Goal: Information Seeking & Learning: Compare options

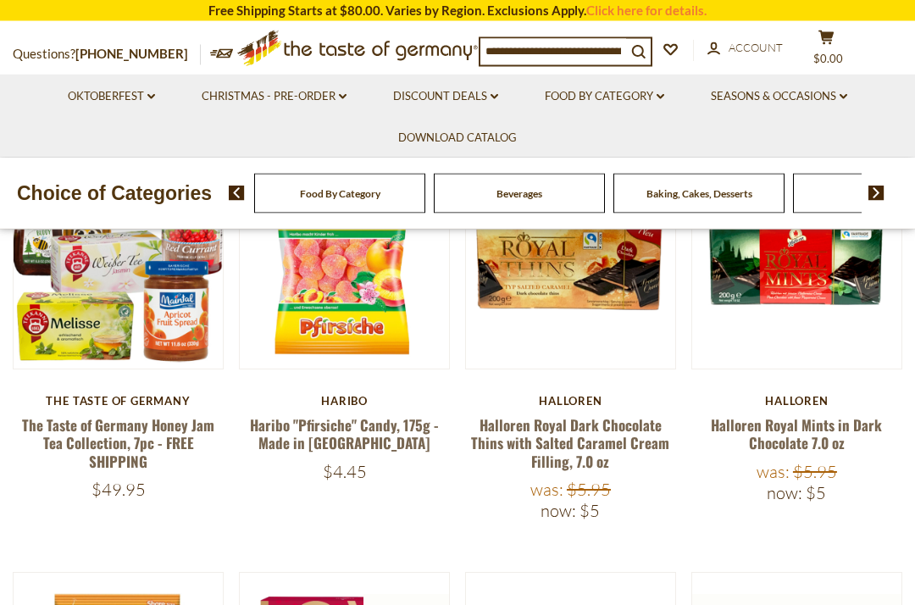
scroll to position [489, 0]
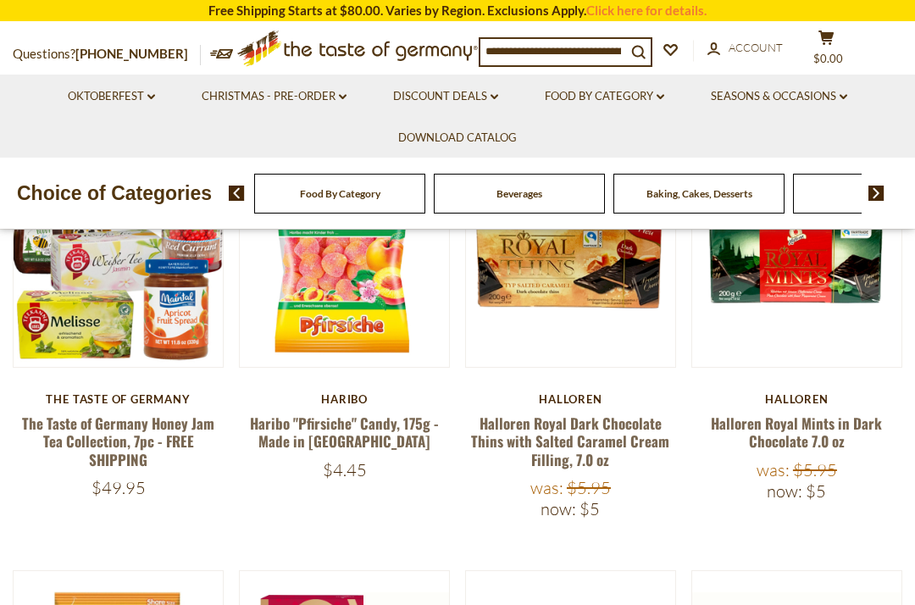
click at [820, 426] on link "Halloren Royal Mints in Dark Chocolate 7.0 oz" at bounding box center [796, 432] width 171 height 39
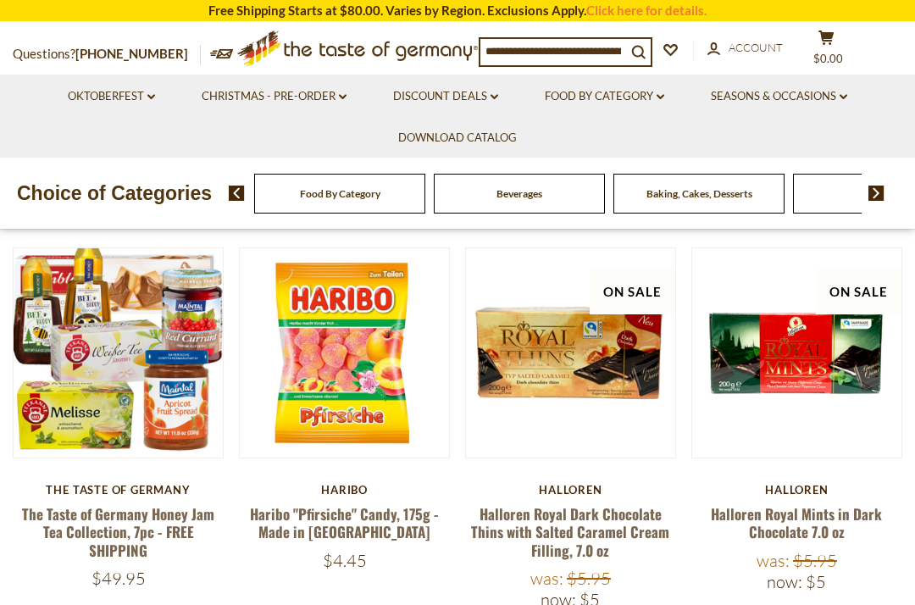
scroll to position [384, 0]
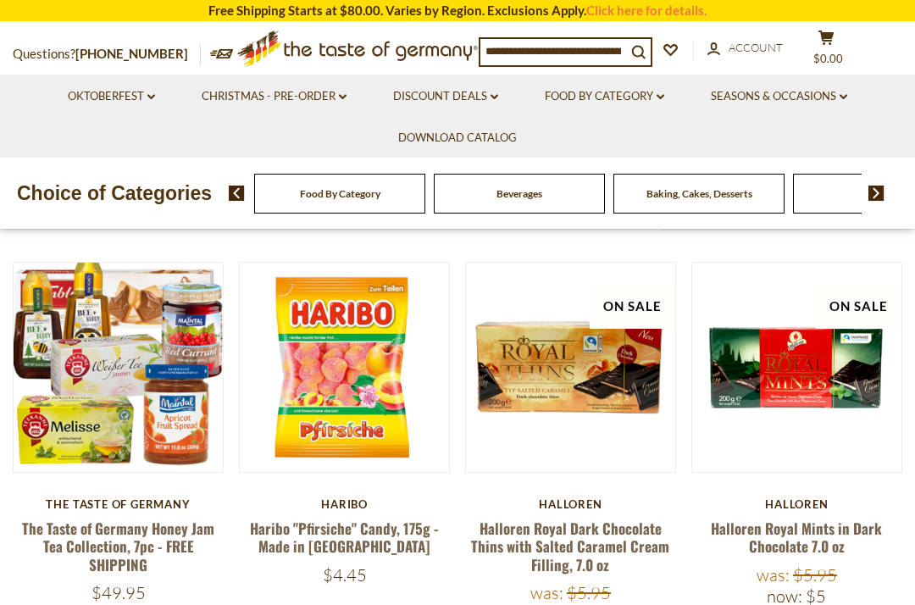
click at [460, 90] on link "Discount Deals dropdown_arrow" at bounding box center [445, 96] width 105 height 19
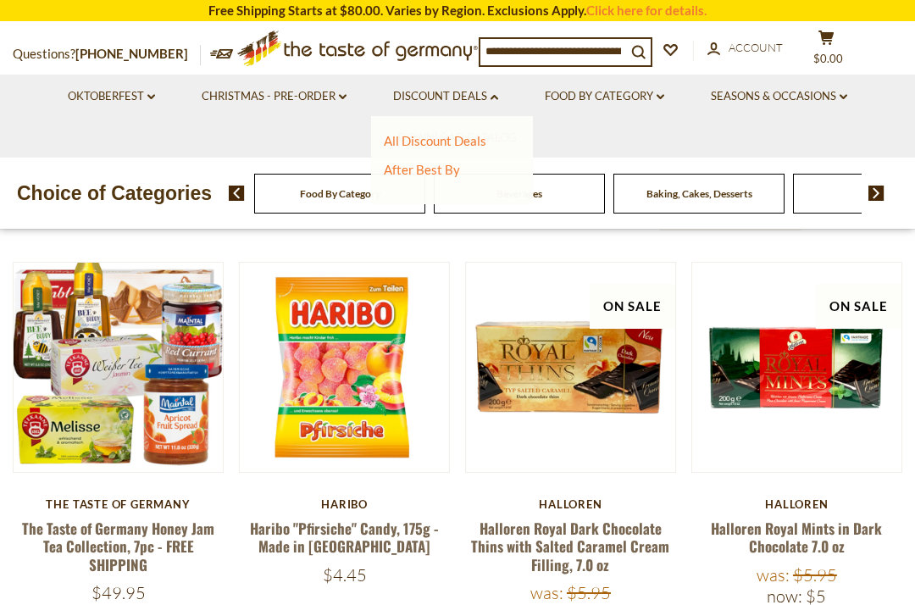
click at [465, 140] on link "All Discount Deals" at bounding box center [435, 140] width 103 height 15
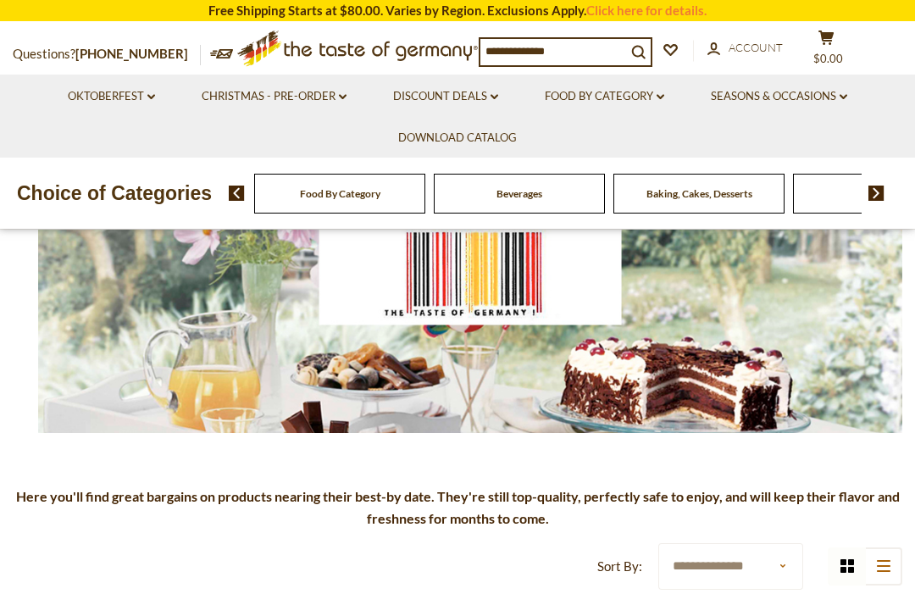
scroll to position [206, 0]
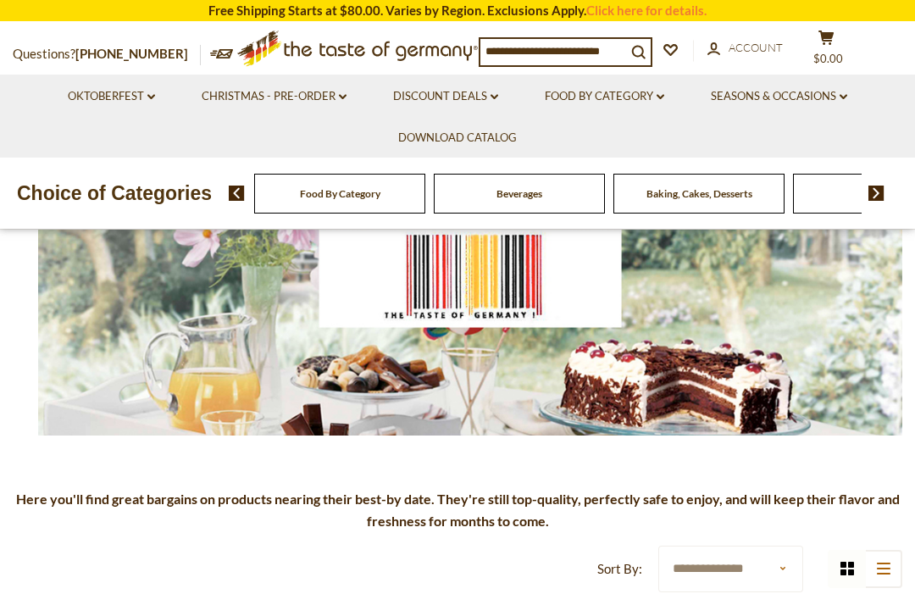
click at [471, 82] on li "Discount Deals dropdown_arrow All Discount Deals After Best By" at bounding box center [445, 96] width 149 height 42
click at [455, 95] on link "Discount Deals dropdown_arrow" at bounding box center [445, 96] width 105 height 19
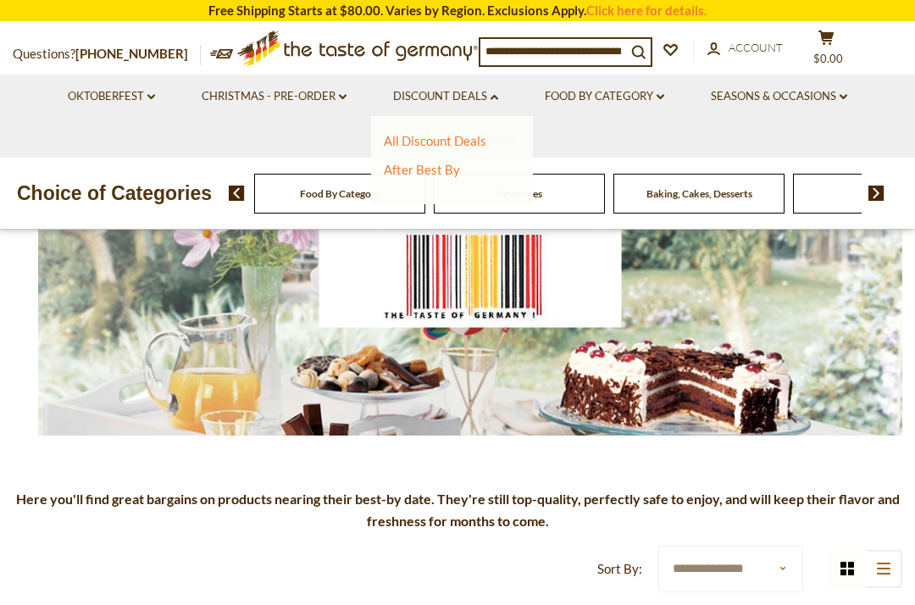
click at [446, 174] on link "After Best By" at bounding box center [422, 169] width 76 height 15
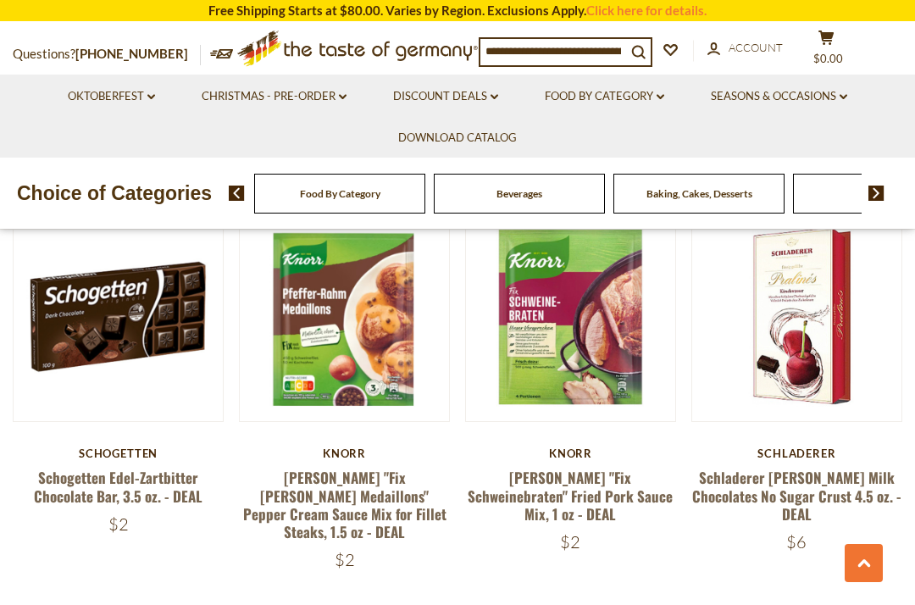
scroll to position [1771, 0]
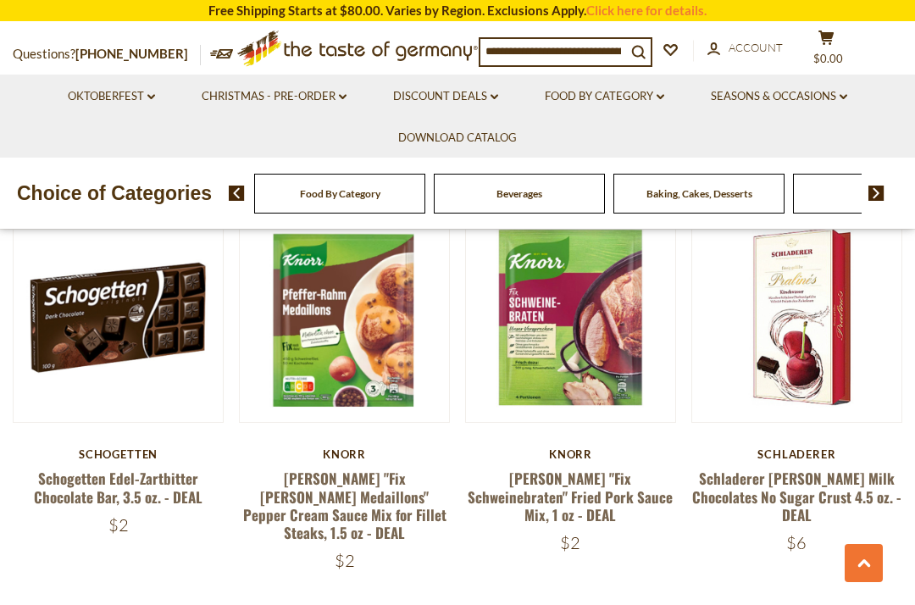
click at [803, 486] on link "Schladerer [PERSON_NAME] Milk Chocolates No Sugar Crust 4.5 oz. - DEAL" at bounding box center [796, 497] width 209 height 58
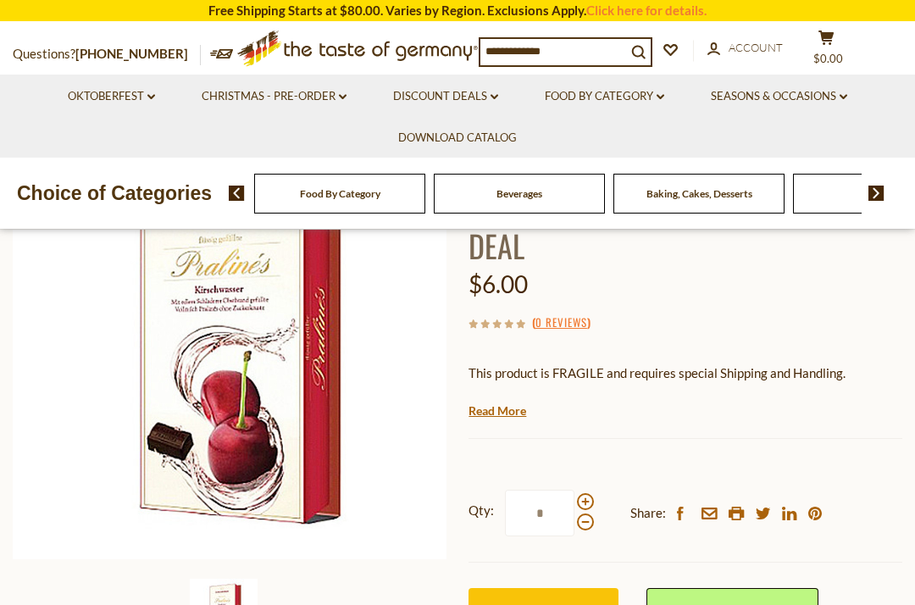
scroll to position [193, 0]
click at [512, 411] on link "Read More" at bounding box center [498, 410] width 58 height 17
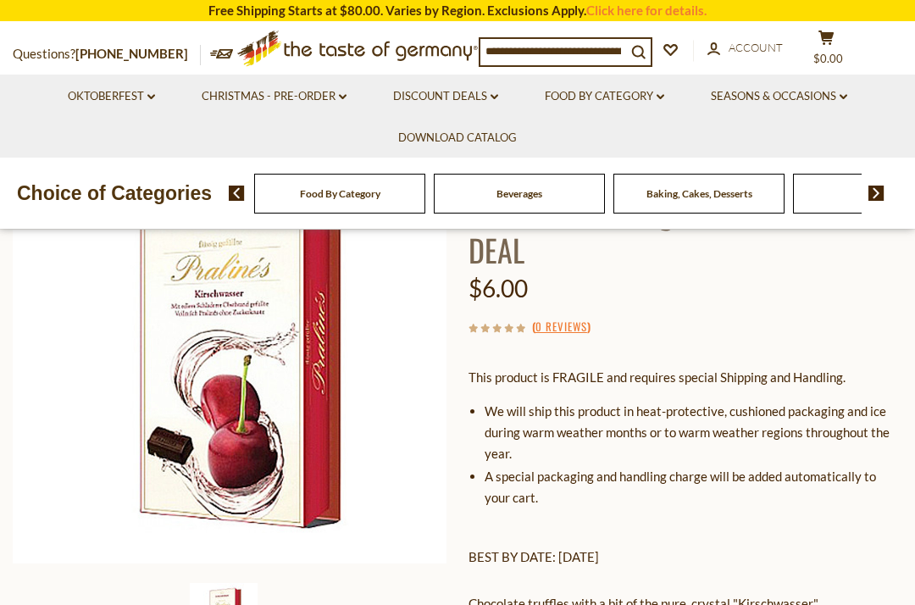
scroll to position [0, 0]
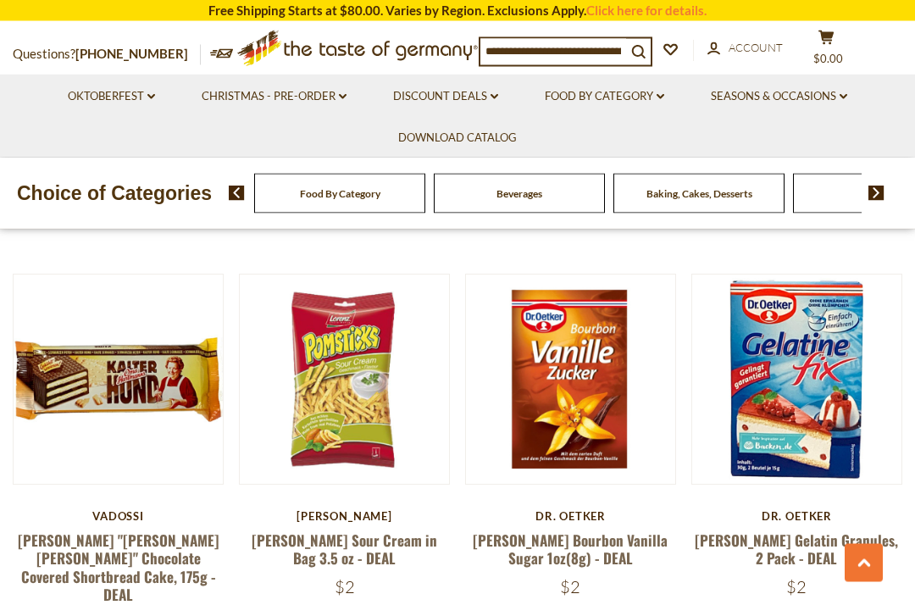
scroll to position [3289, 0]
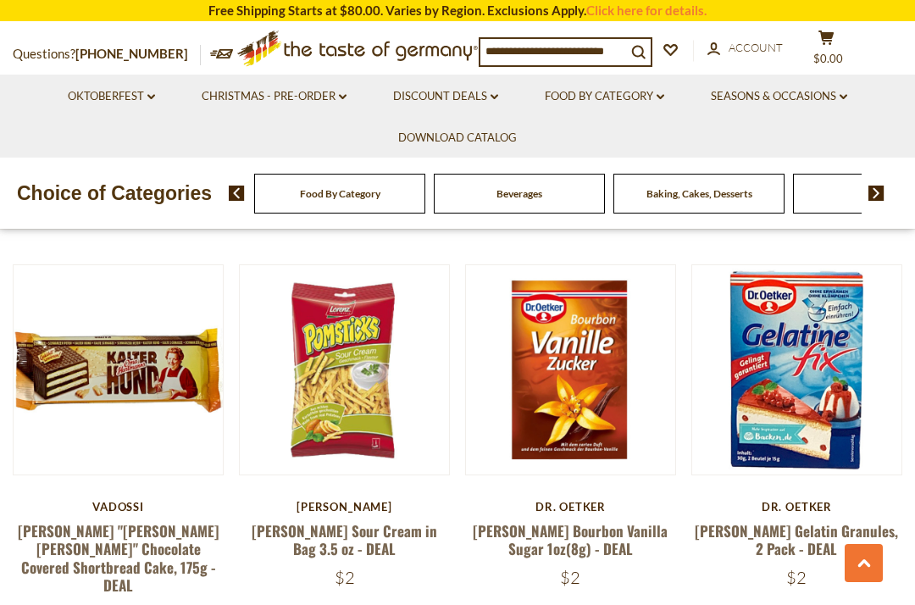
click at [614, 520] on link "[PERSON_NAME] Bourbon Vanilla Sugar 1oz(8g) - DEAL" at bounding box center [570, 539] width 195 height 39
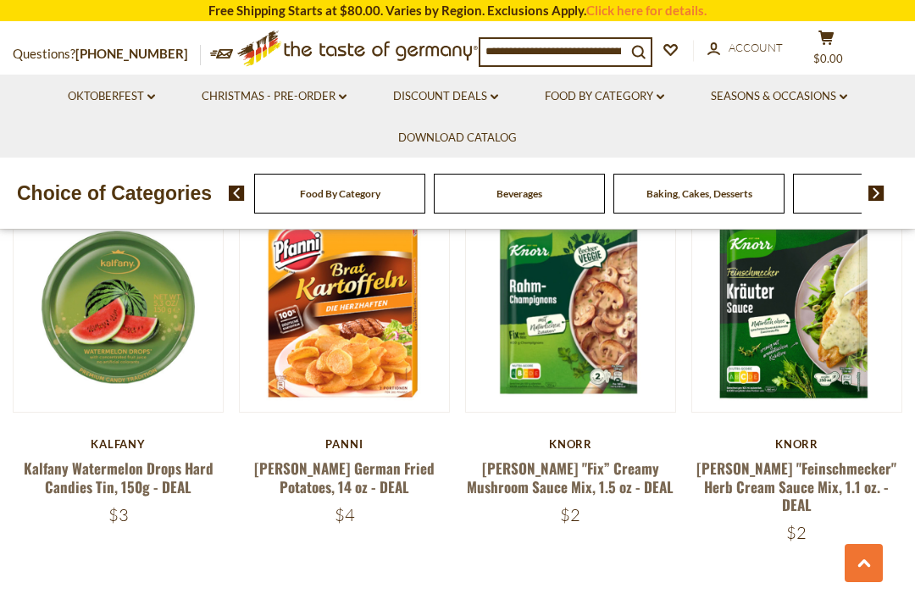
scroll to position [3764, 0]
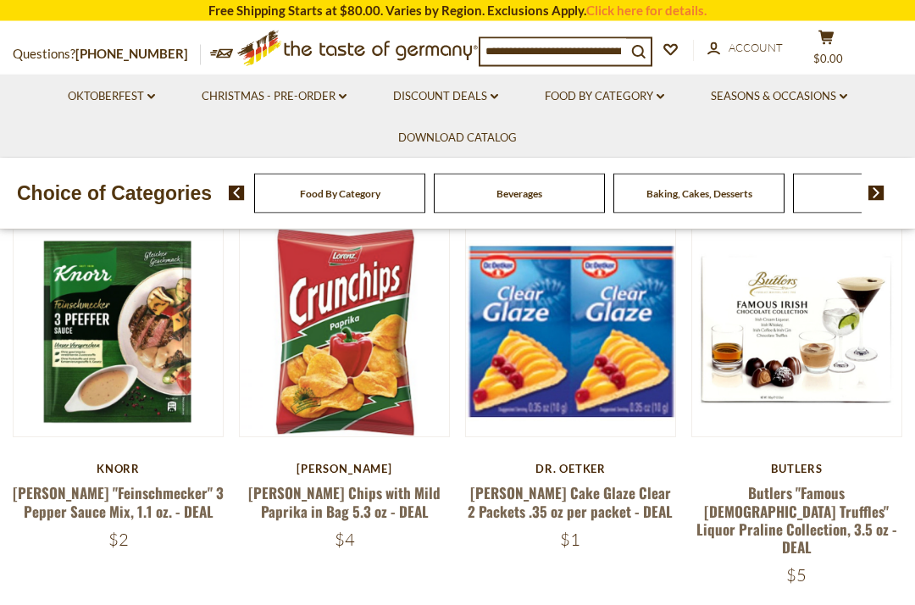
scroll to position [599, 0]
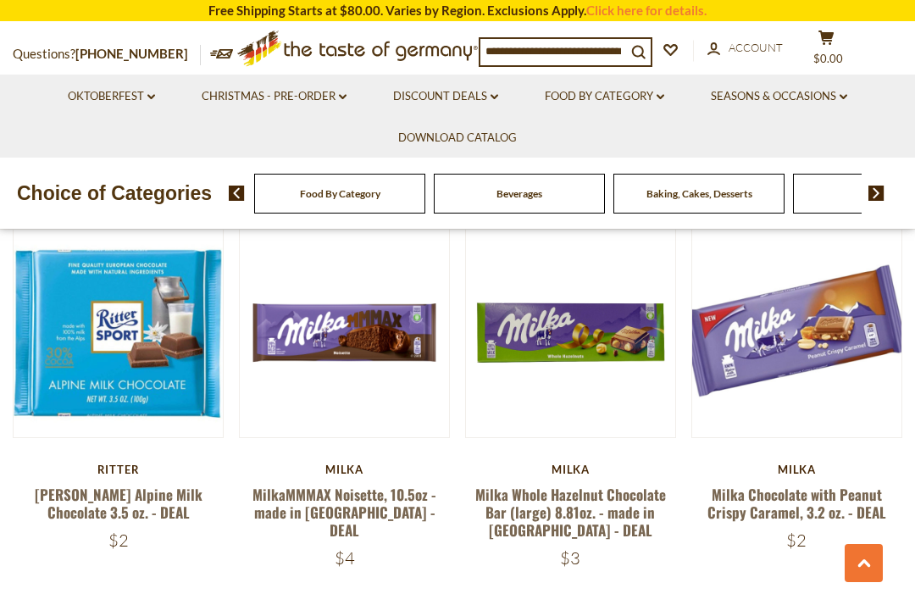
scroll to position [1006, 0]
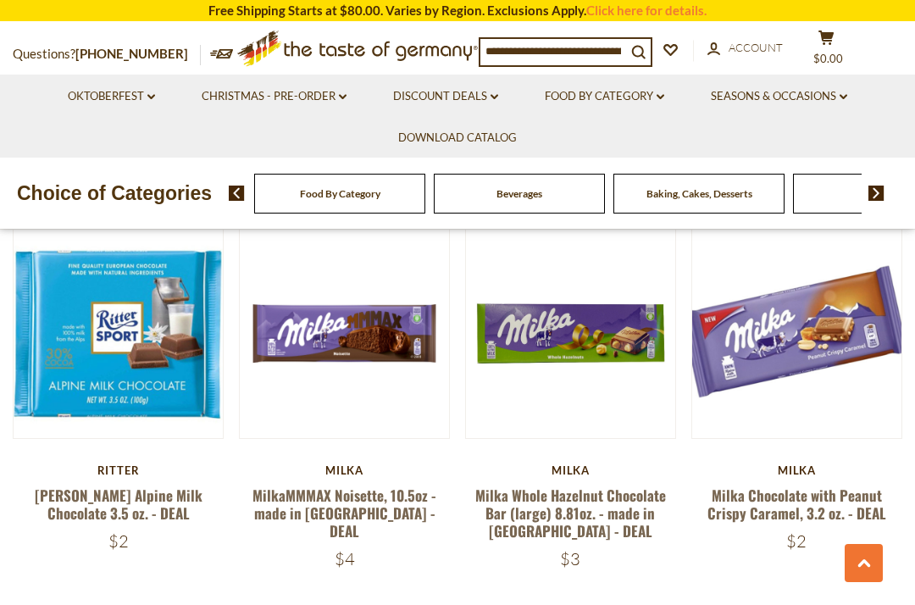
click at [360, 485] on link "MilkaMMMAX Noisette, 10.5oz - made in Austria - DEAL" at bounding box center [345, 514] width 184 height 58
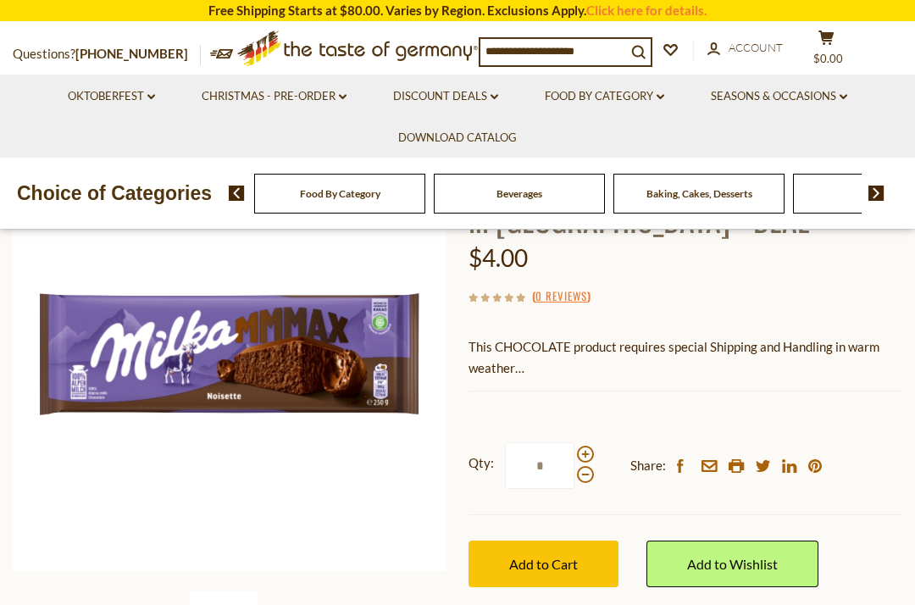
scroll to position [181, 0]
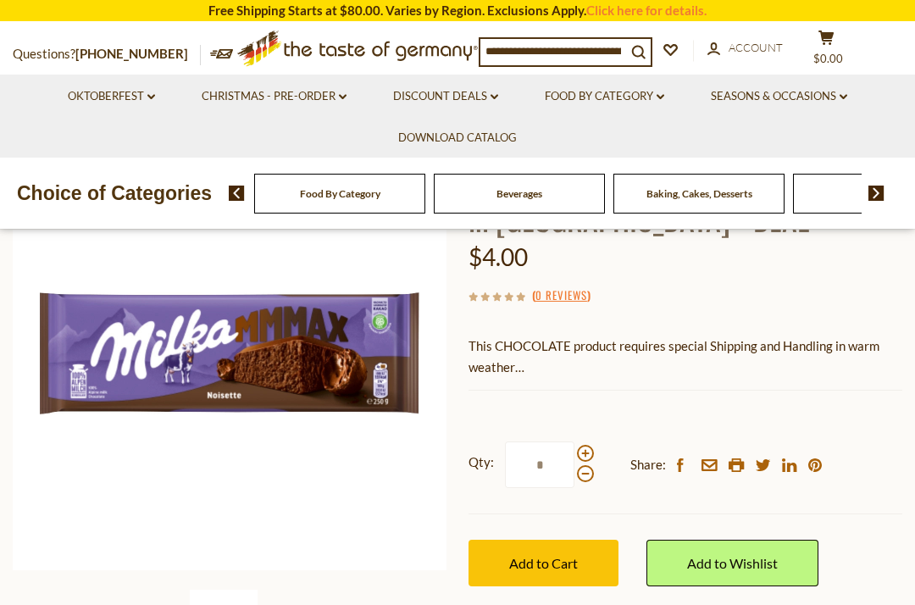
click at [504, 370] on p "This CHOCOLATE product requires special Shipping and Handling in warm weather" at bounding box center [686, 357] width 434 height 42
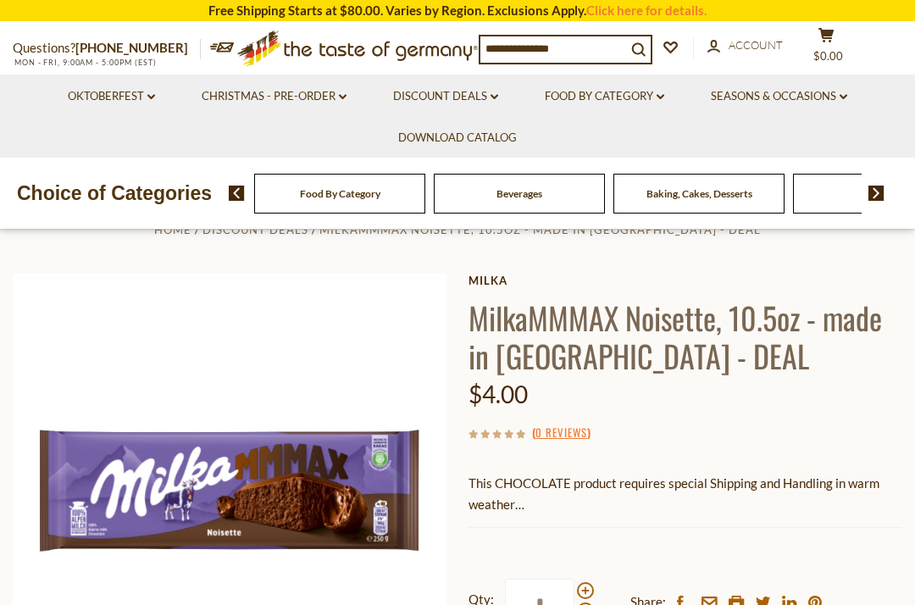
scroll to position [0, 0]
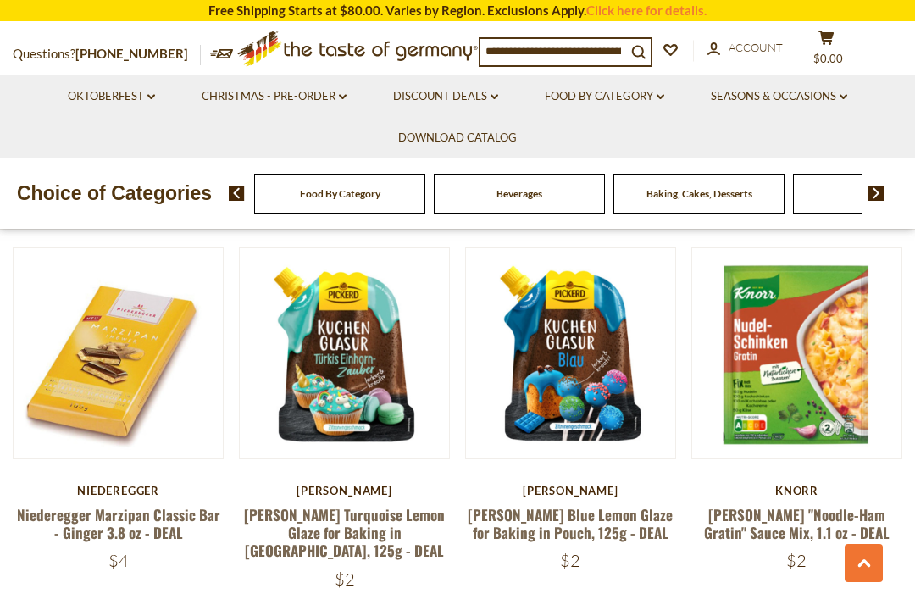
scroll to position [3392, 0]
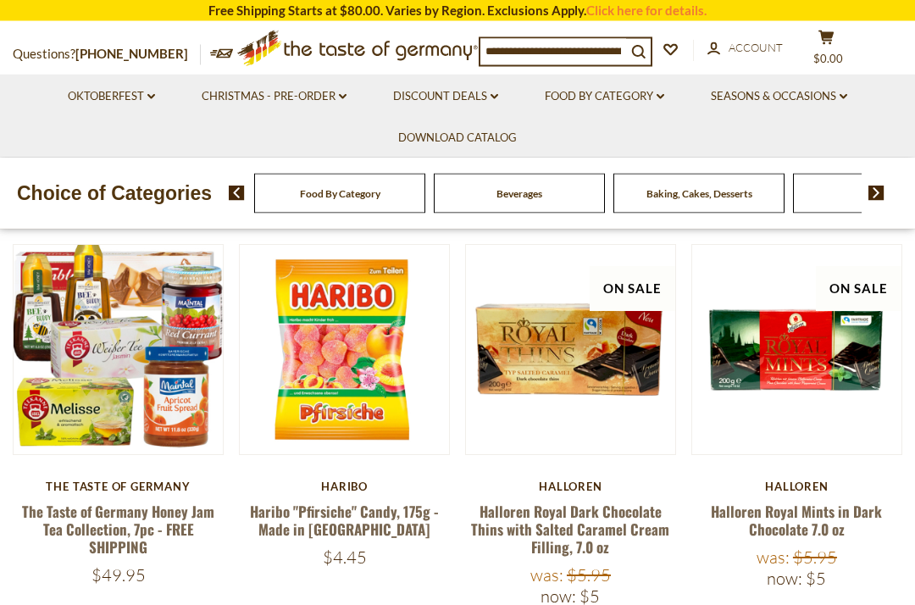
scroll to position [402, 0]
click at [827, 443] on img at bounding box center [796, 349] width 209 height 209
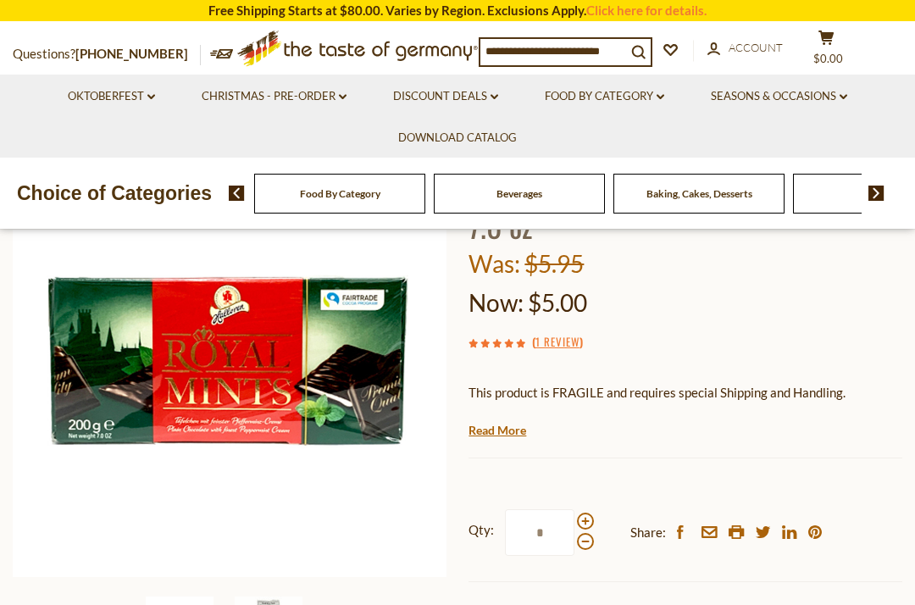
click at [567, 336] on link "1 Review" at bounding box center [558, 342] width 44 height 19
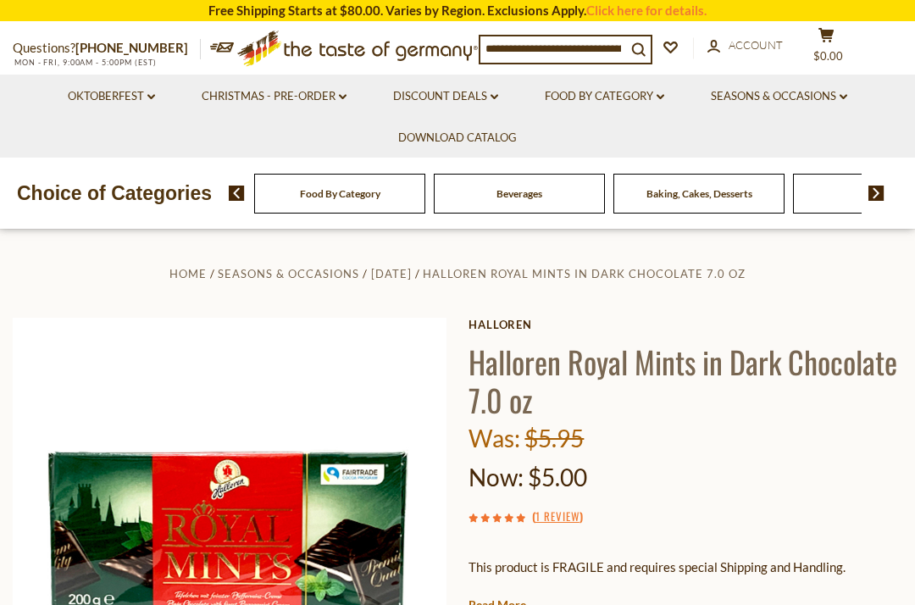
click at [580, 508] on link "1 Review" at bounding box center [558, 517] width 44 height 19
click at [565, 517] on link "1 Review" at bounding box center [558, 517] width 44 height 19
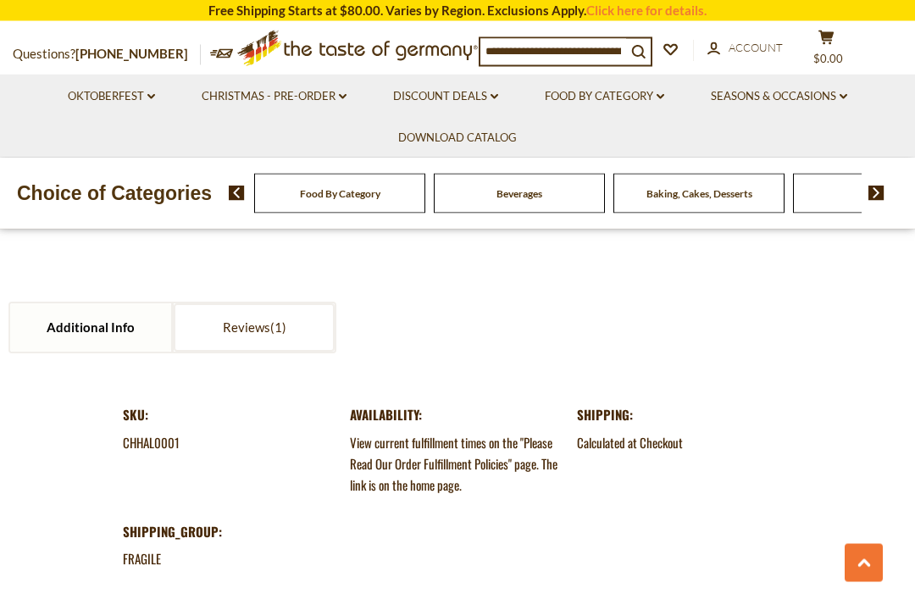
scroll to position [1676, 0]
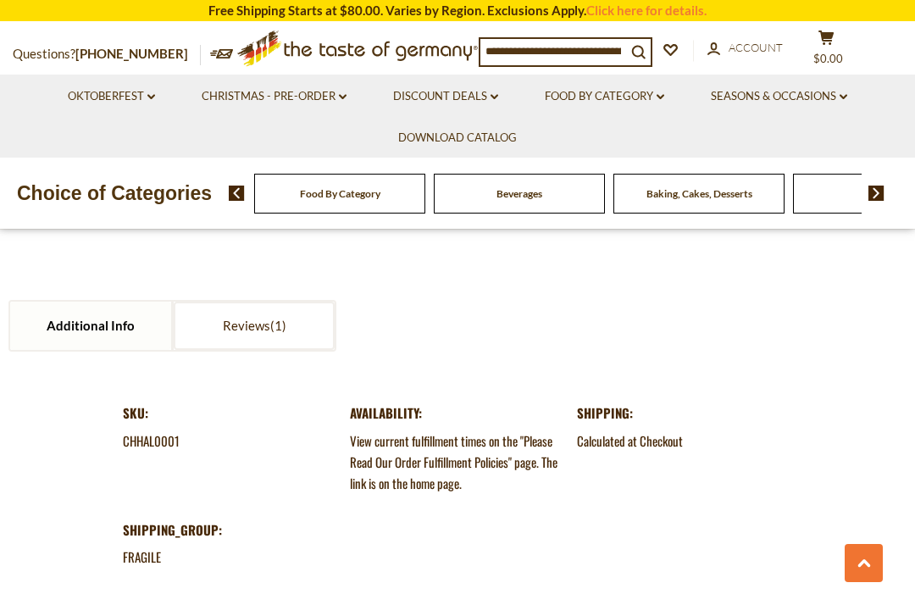
click at [270, 302] on link "Reviews" at bounding box center [254, 326] width 161 height 48
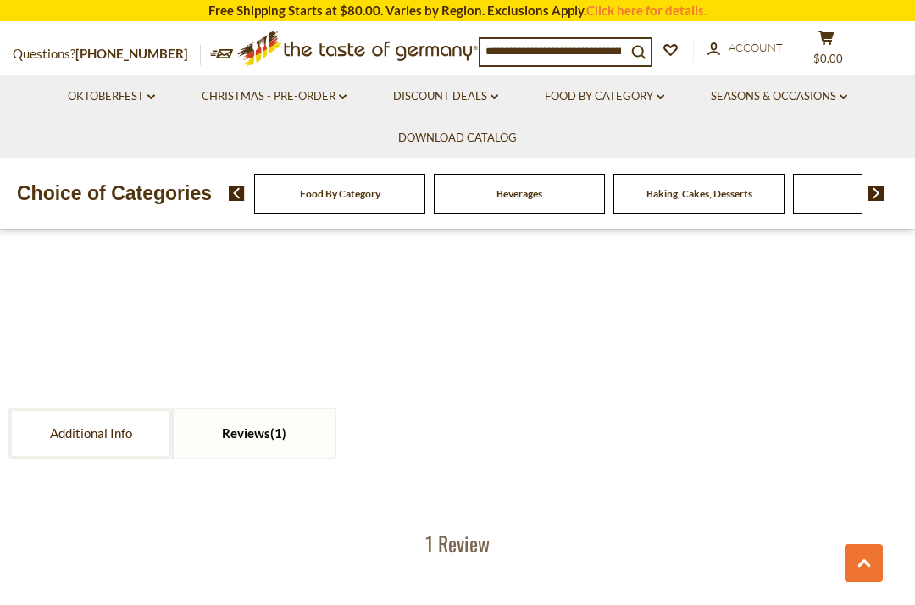
scroll to position [1535, 0]
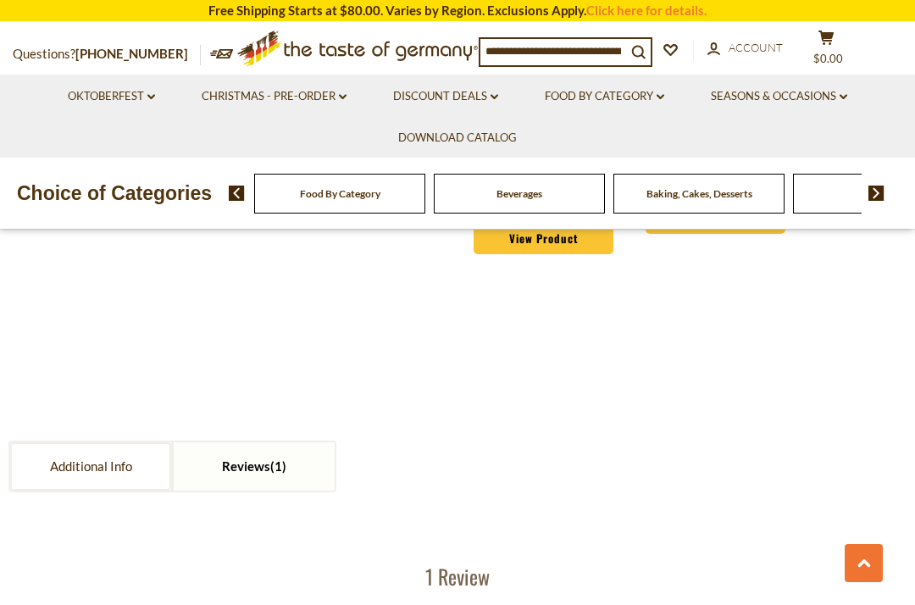
click at [112, 449] on link "Additional Info" at bounding box center [90, 466] width 161 height 48
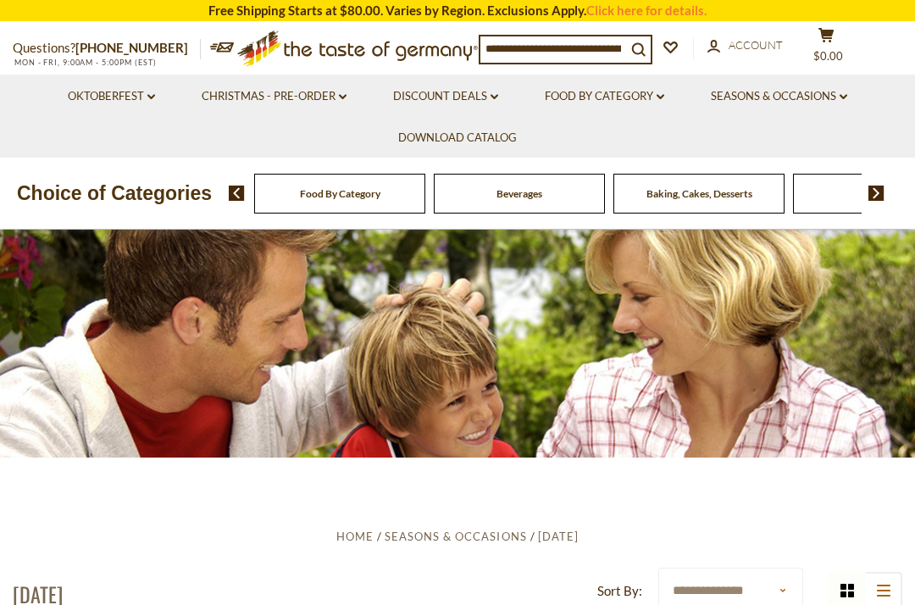
click at [448, 93] on link "Discount Deals dropdown_arrow" at bounding box center [445, 96] width 105 height 19
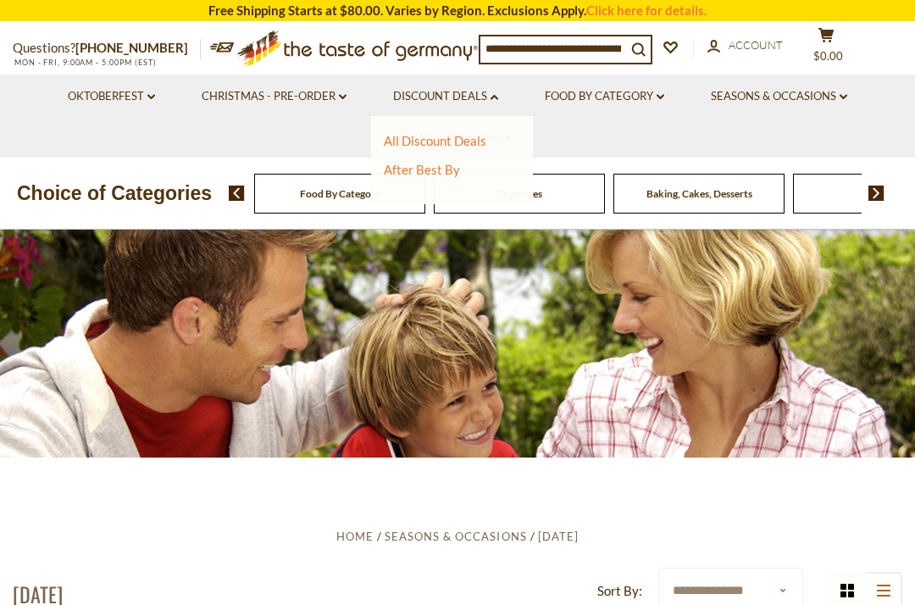
click at [467, 141] on link "All Discount Deals" at bounding box center [435, 140] width 103 height 15
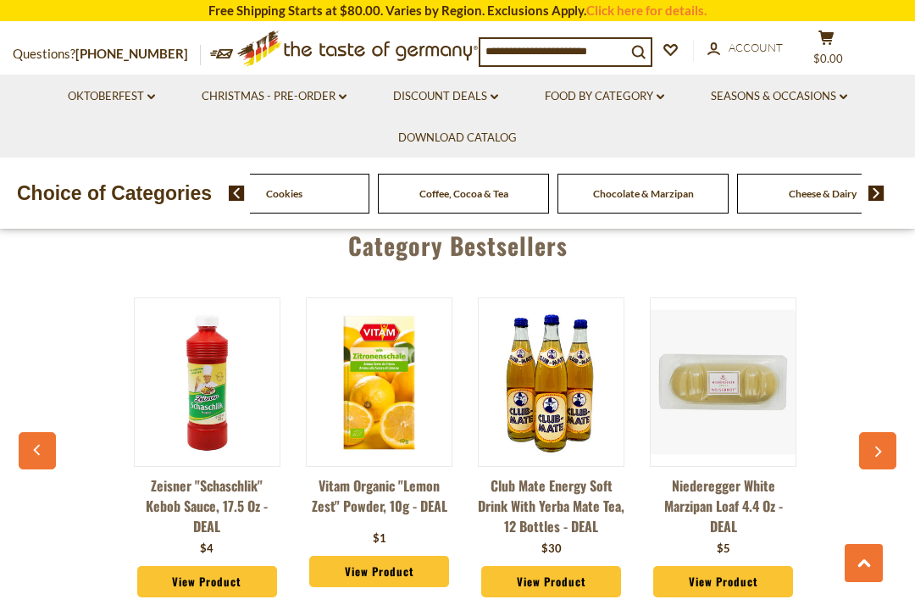
scroll to position [0, 212]
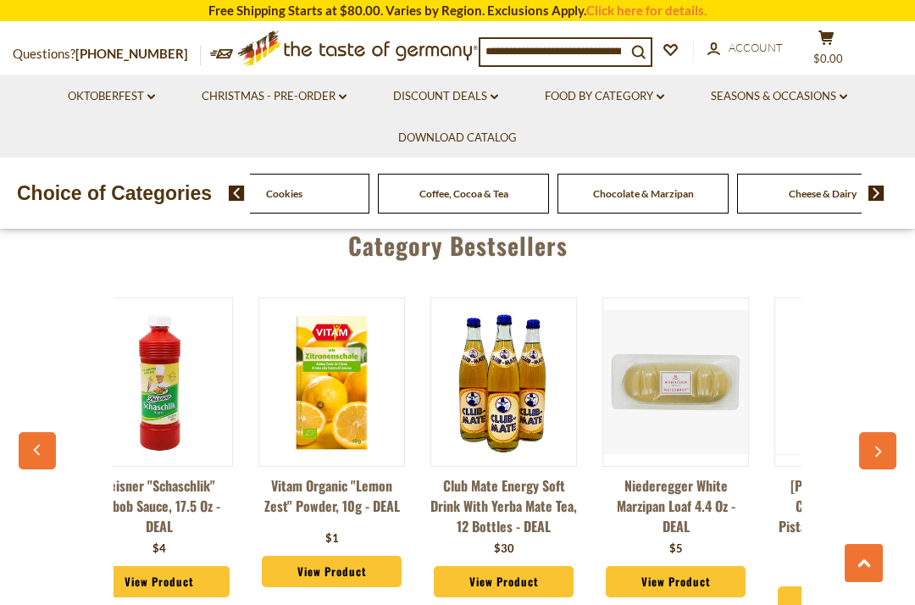
click at [53, 432] on button "button" at bounding box center [37, 450] width 37 height 37
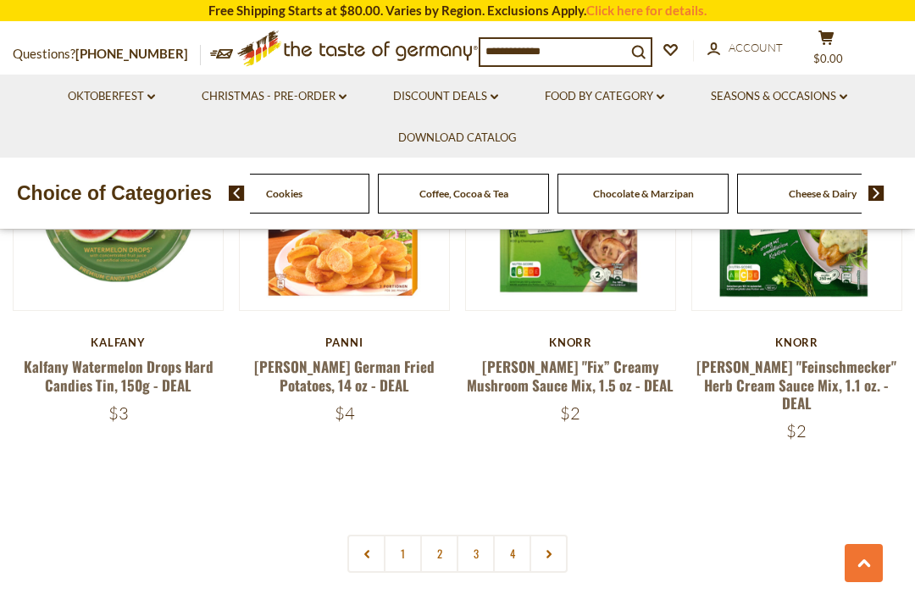
scroll to position [3864, 0]
click at [557, 535] on link at bounding box center [549, 554] width 38 height 38
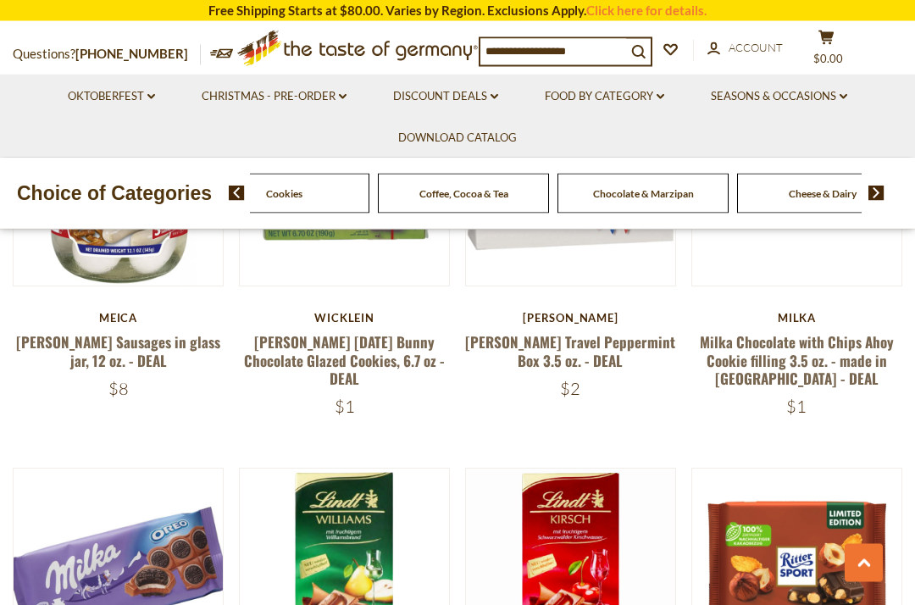
scroll to position [0, 42]
